Goal: Download file/media

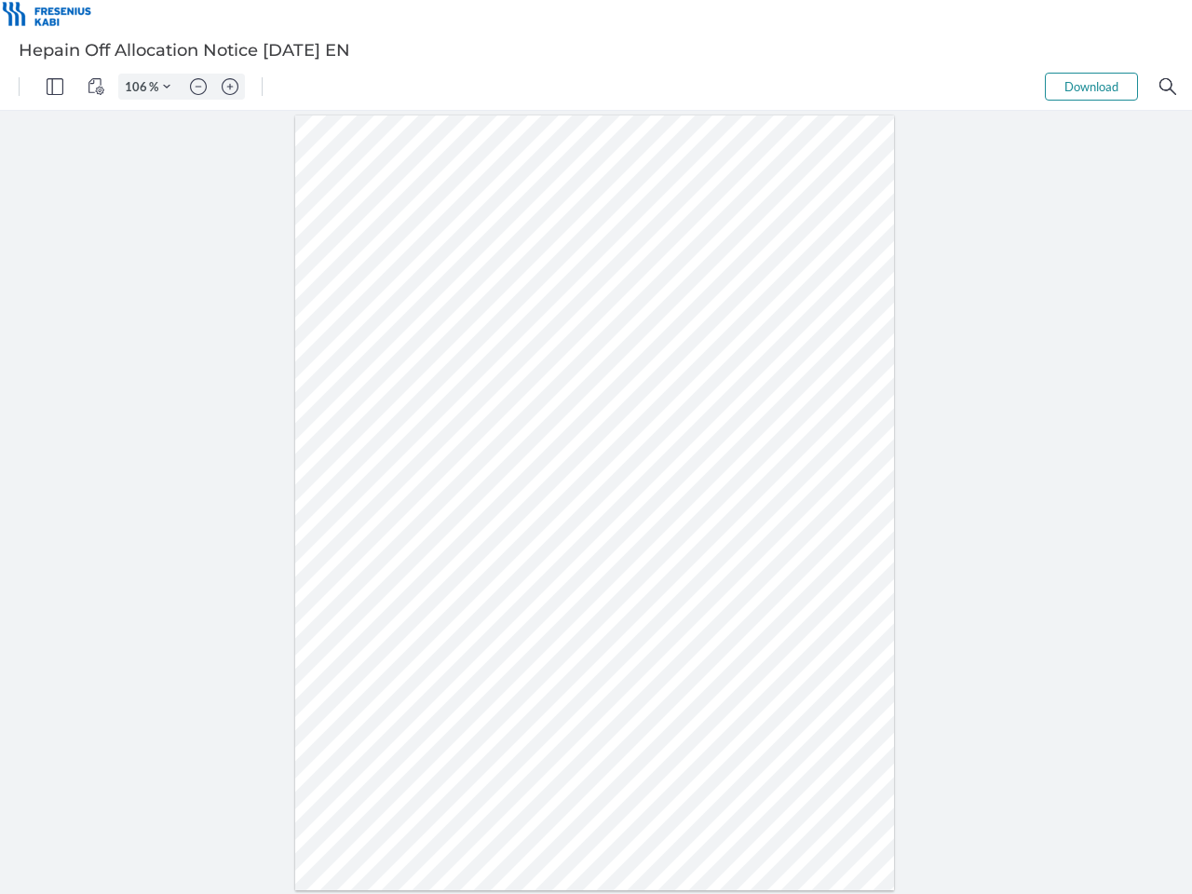
click at [55, 87] on img "Panel" at bounding box center [55, 86] width 17 height 17
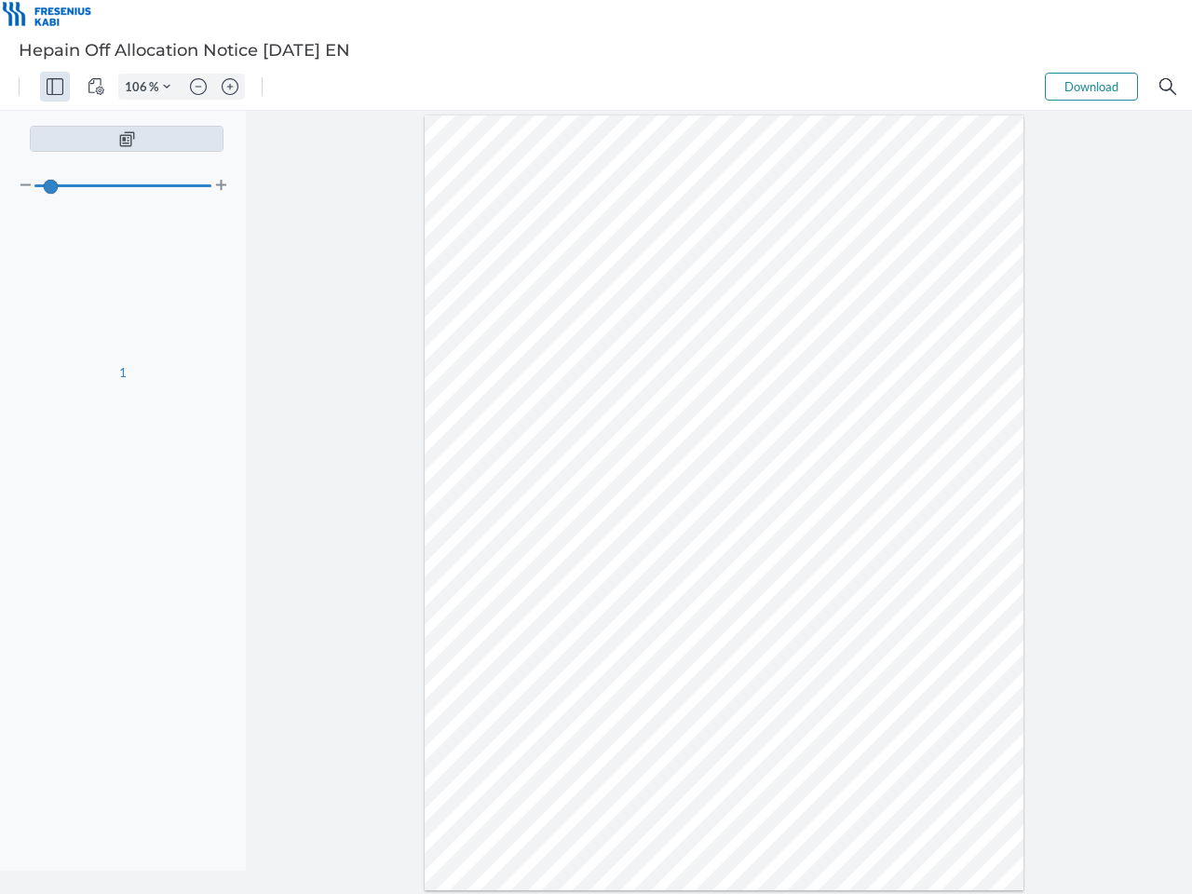
click at [96, 87] on img "View Controls" at bounding box center [96, 86] width 17 height 17
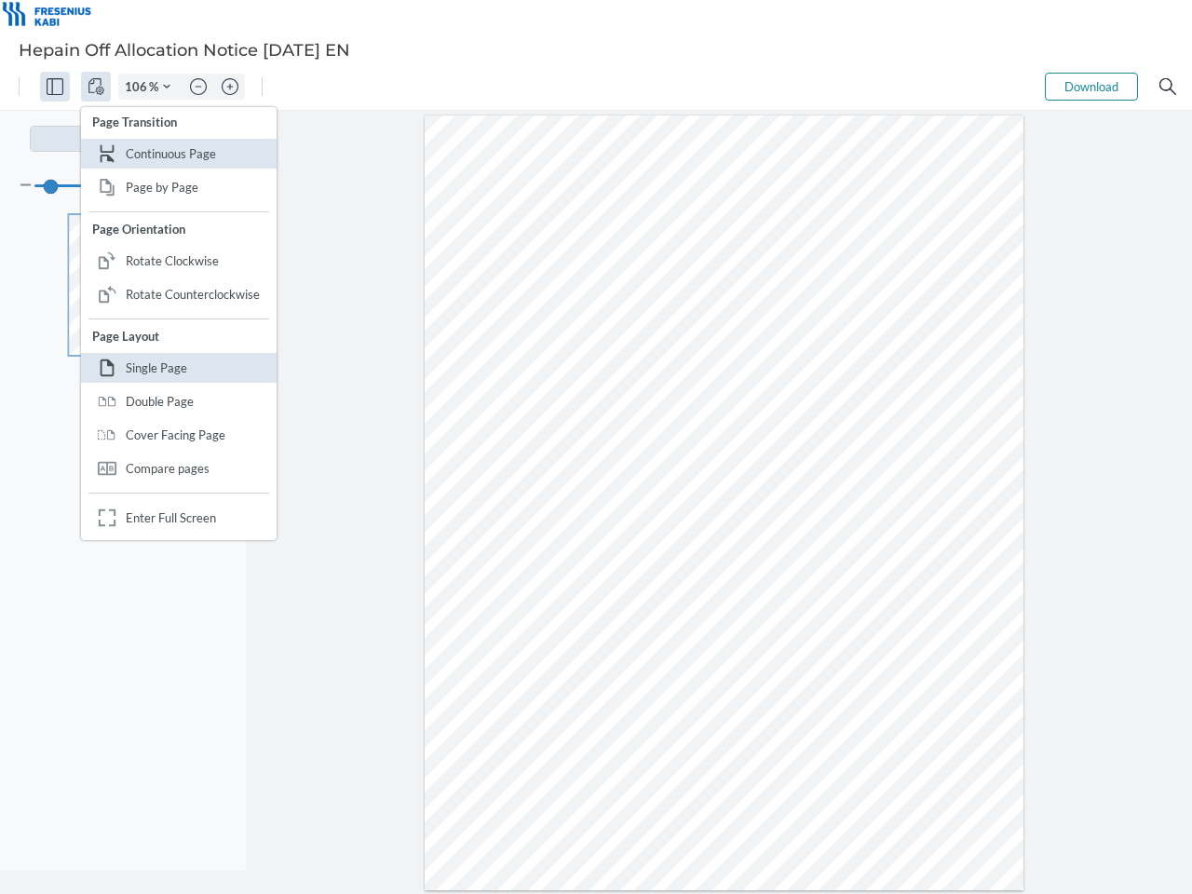
click at [139, 87] on input "106" at bounding box center [134, 86] width 30 height 17
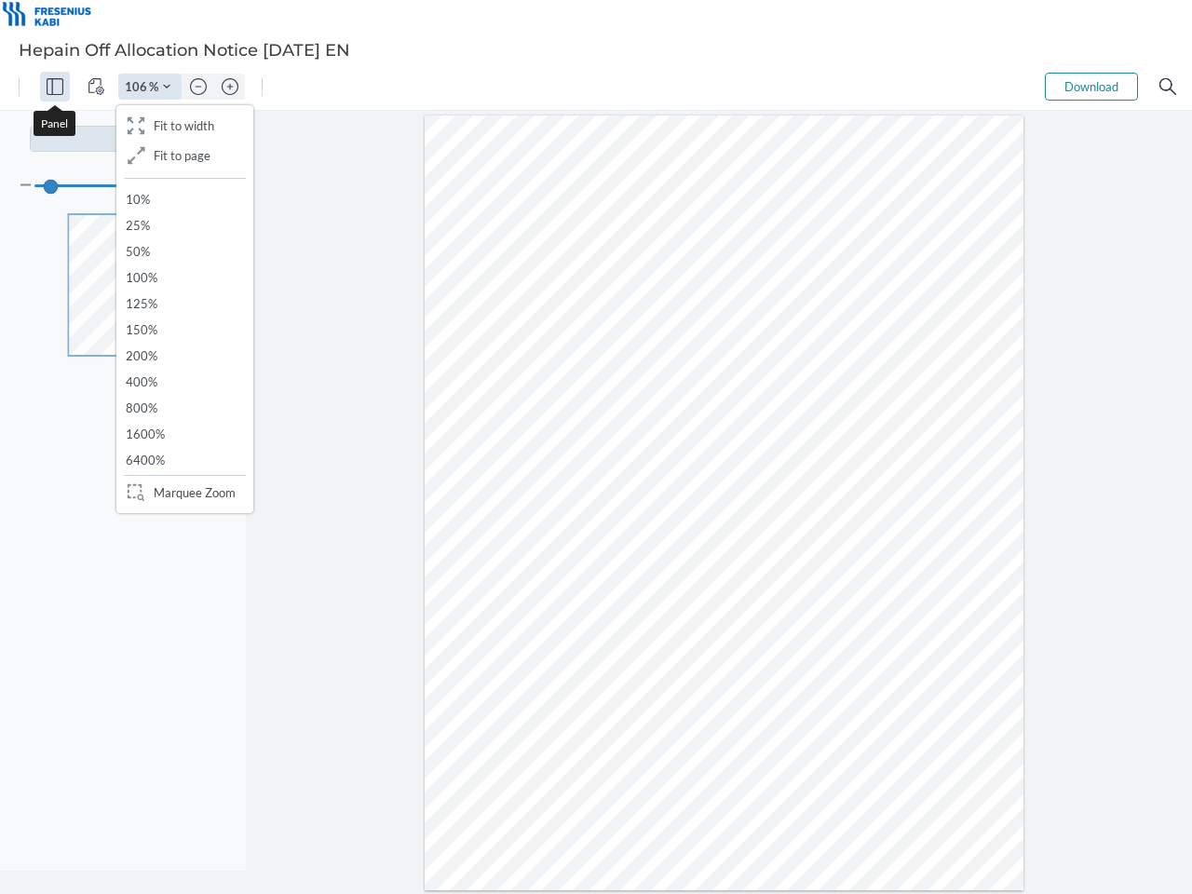
click at [167, 87] on img "Zoom Controls" at bounding box center [166, 86] width 7 height 7
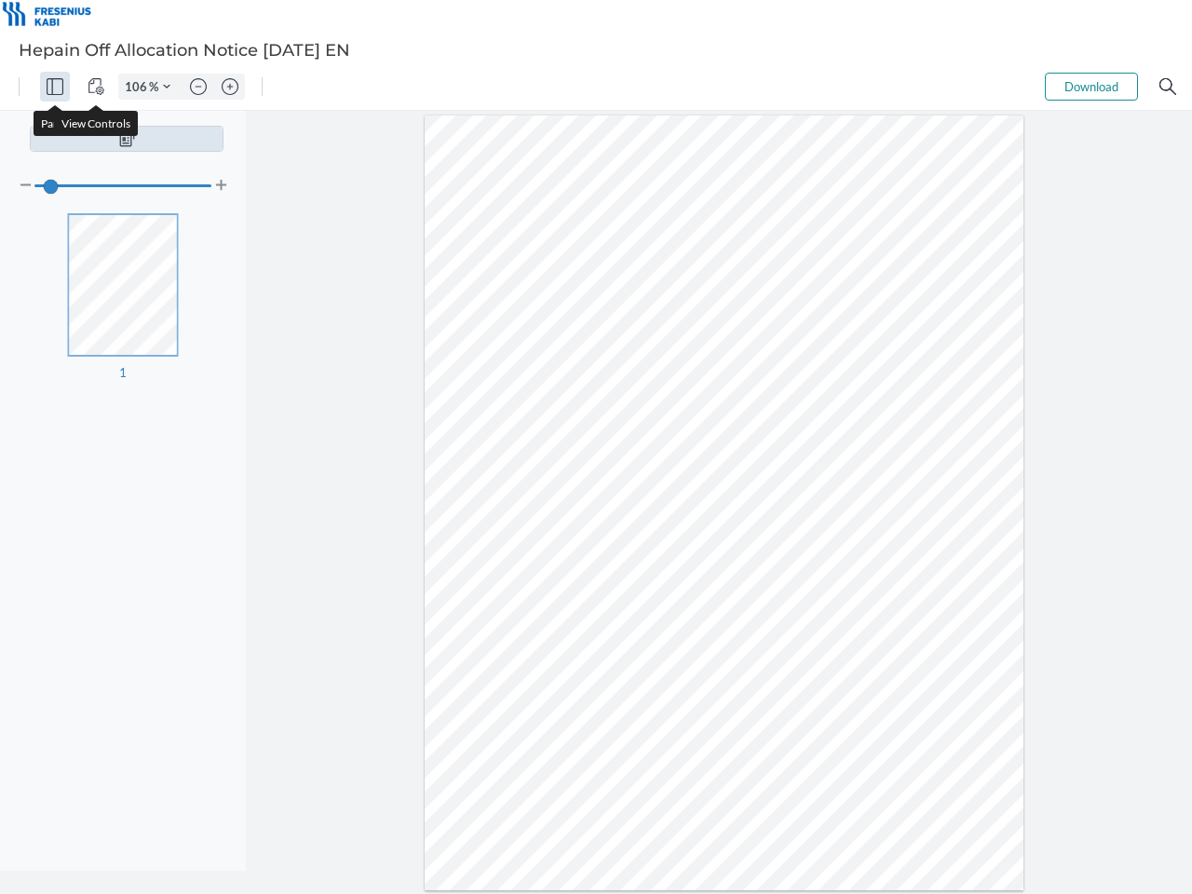
click at [198, 87] on img "Zoom out" at bounding box center [198, 86] width 17 height 17
click at [230, 87] on img "Zoom in" at bounding box center [230, 86] width 17 height 17
type input "106"
click at [1092, 87] on button "Download" at bounding box center [1091, 87] width 93 height 28
click at [1168, 87] on img "Search" at bounding box center [1168, 86] width 17 height 17
